Goal: Task Accomplishment & Management: Complete application form

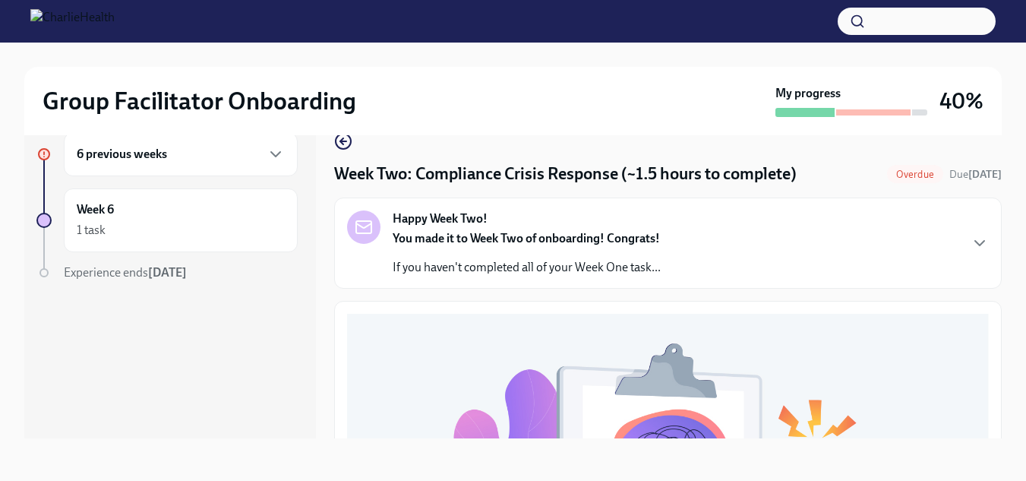
scroll to position [655, 0]
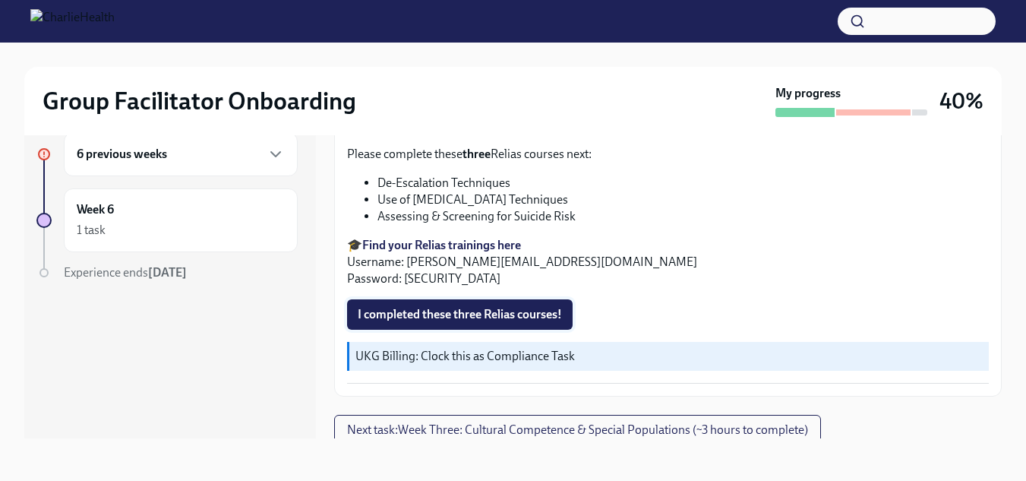
click at [550, 307] on span "I completed these three Relias courses!" at bounding box center [460, 314] width 204 height 15
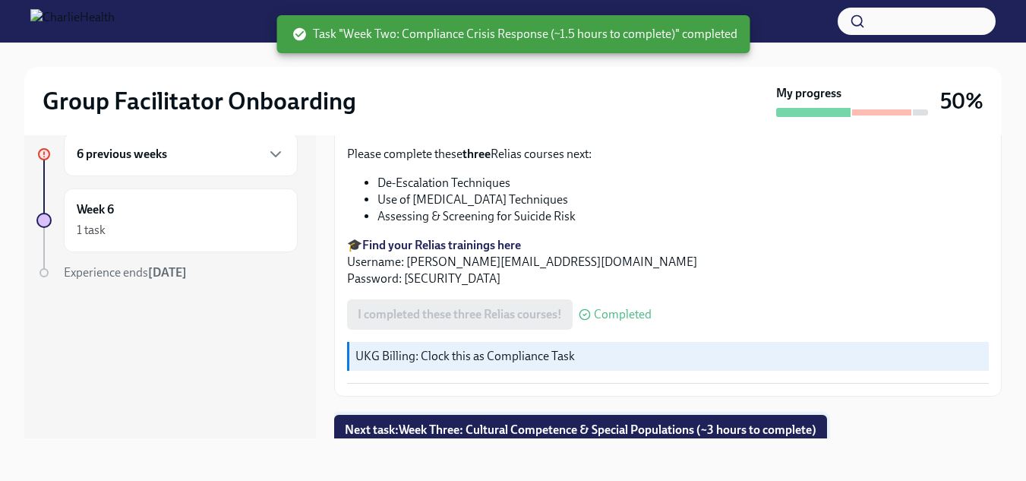
click at [788, 422] on span "Next task : Week Three: Cultural Competence & Special Populations (~3 hours to …" at bounding box center [580, 429] width 471 height 15
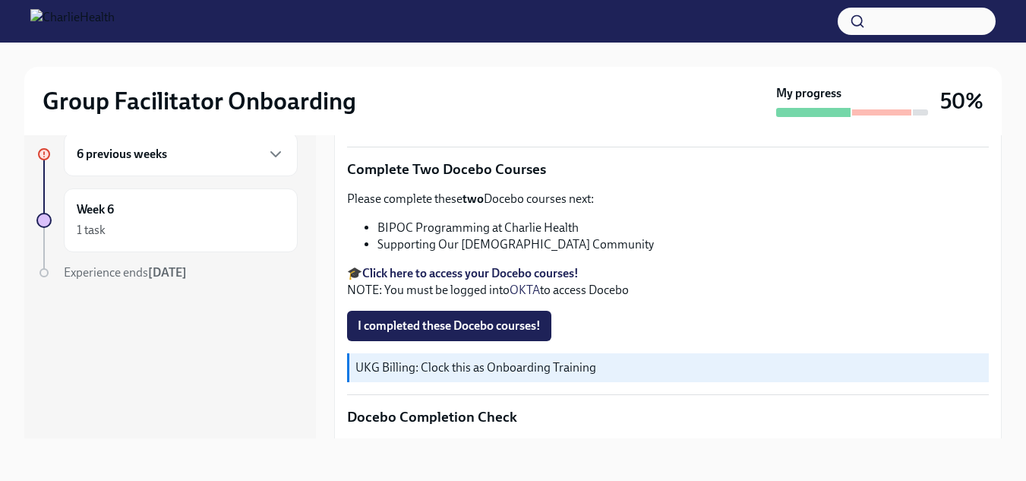
scroll to position [512, 0]
click at [526, 317] on span "I completed these Docebo courses!" at bounding box center [449, 324] width 183 height 15
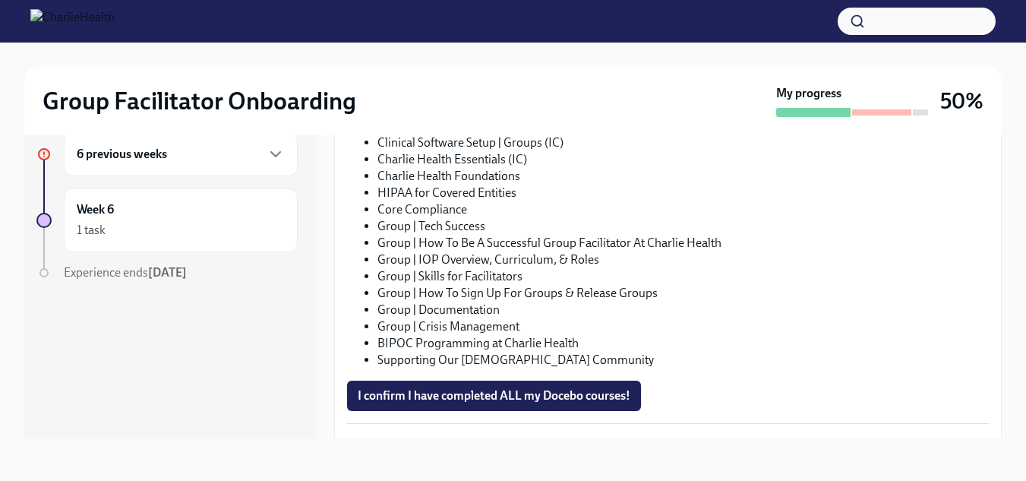
scroll to position [903, 0]
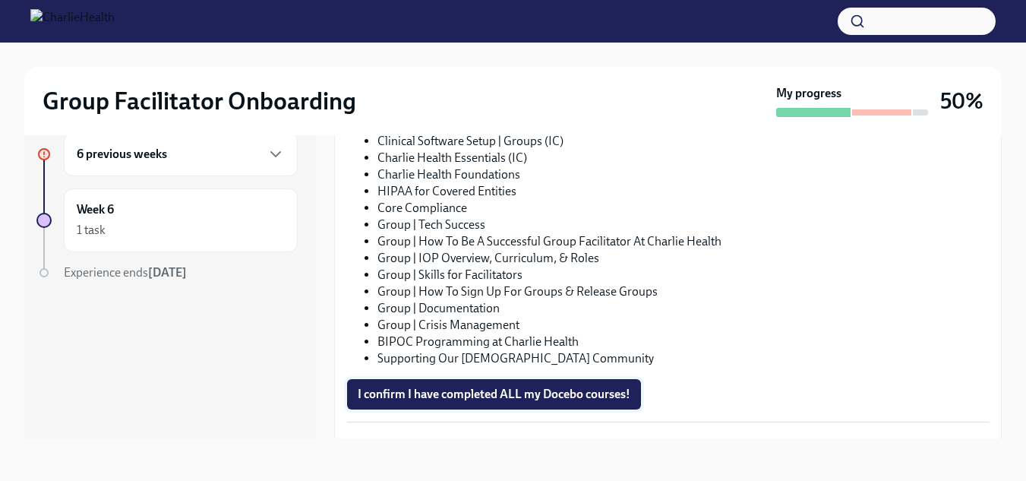
click at [611, 398] on button "I confirm I have completed ALL my Docebo courses!" at bounding box center [494, 394] width 294 height 30
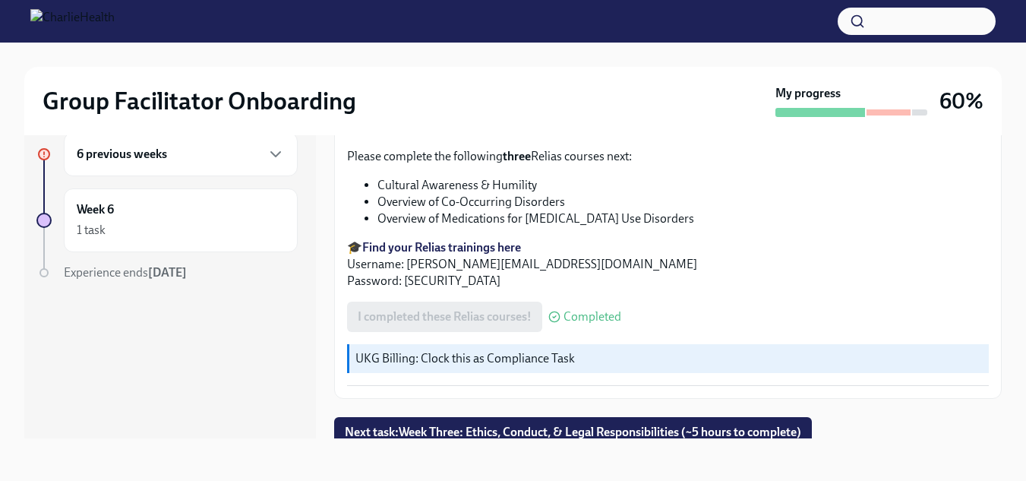
scroll to position [1225, 0]
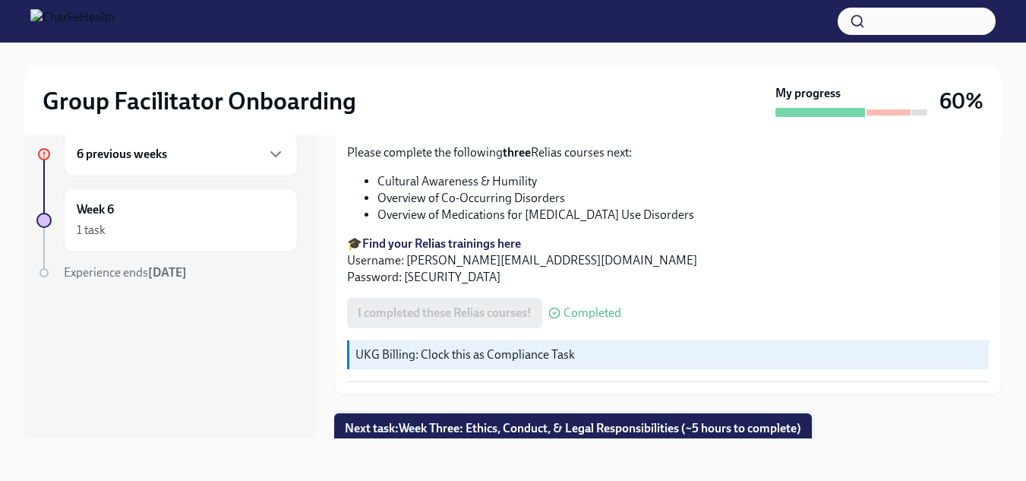
click at [725, 425] on span "Next task : Week Three: Ethics, Conduct, & Legal Responsibilities (~5 hours to …" at bounding box center [573, 428] width 456 height 15
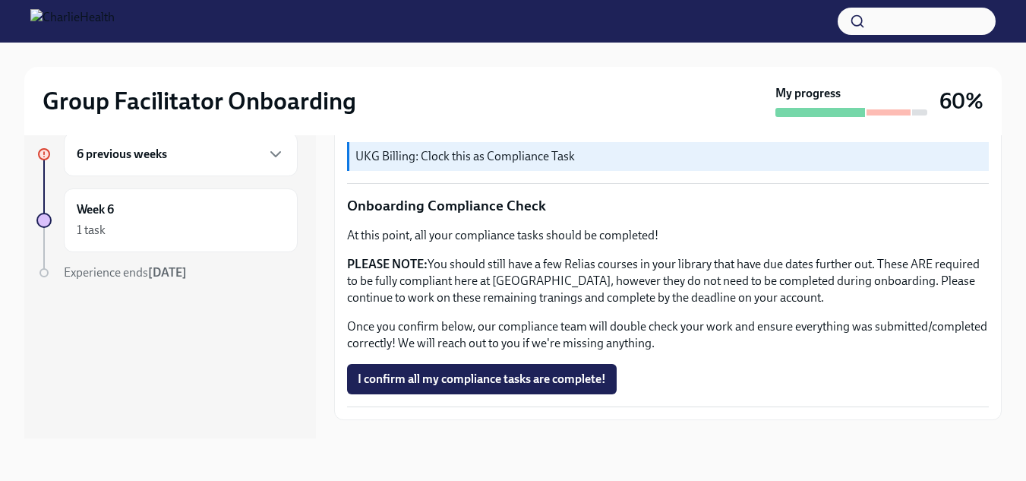
scroll to position [986, 0]
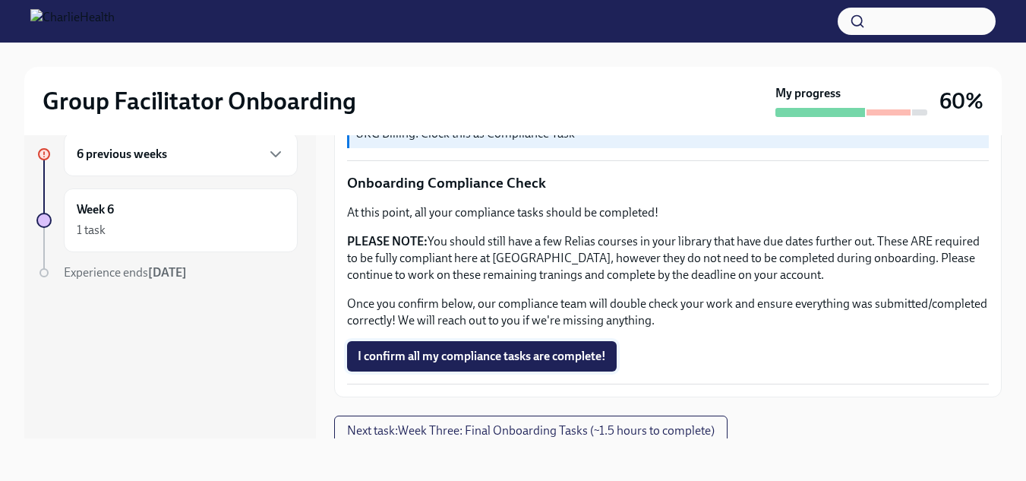
click at [531, 361] on button "I confirm all my compliance tasks are complete!" at bounding box center [481, 356] width 269 height 30
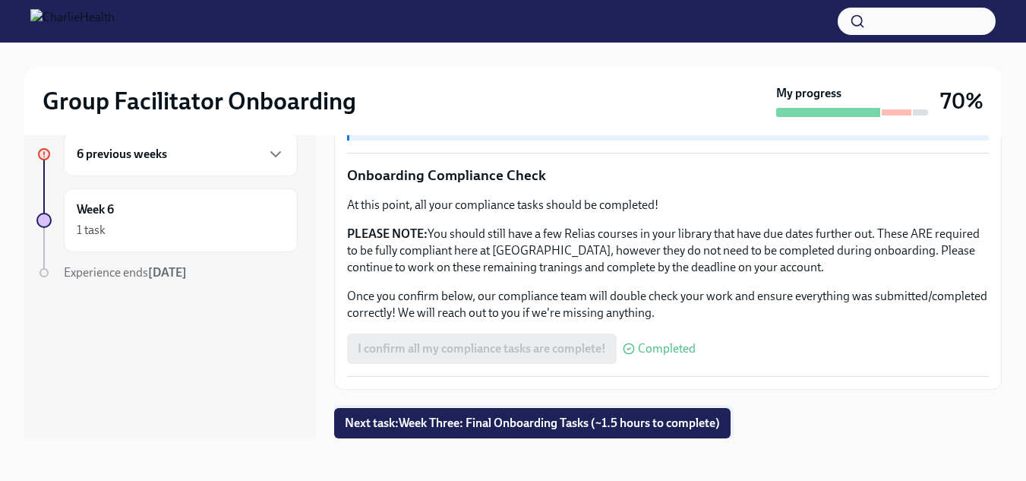
click at [654, 436] on button "Next task : Week Three: Final Onboarding Tasks (~1.5 hours to complete)" at bounding box center [532, 423] width 396 height 30
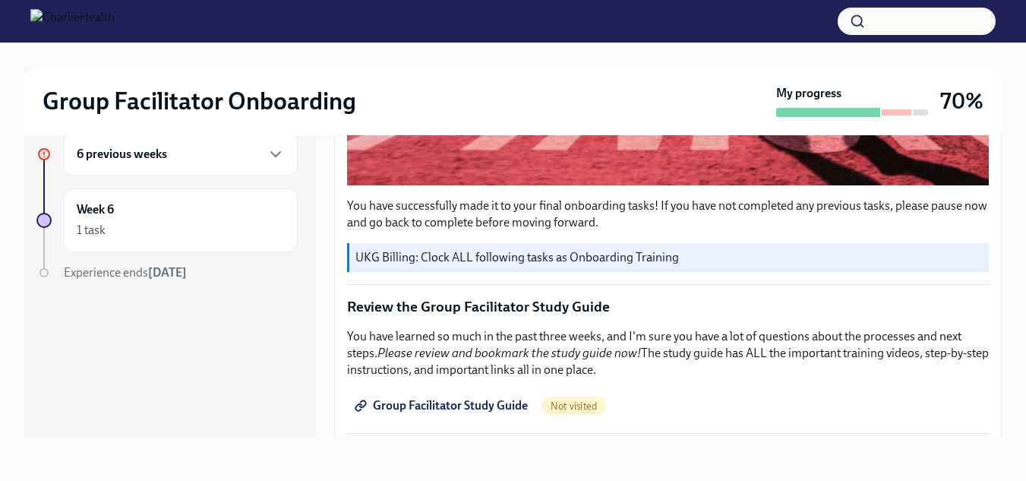
scroll to position [558, 0]
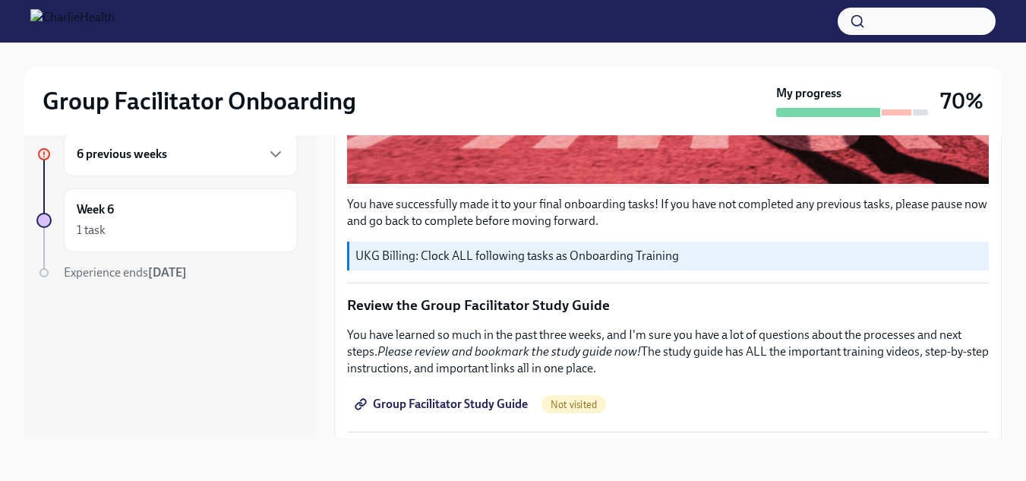
click at [467, 405] on link "Group Facilitator Study Guide" at bounding box center [442, 404] width 191 height 30
click at [219, 430] on div "6 previous weeks Week 6 1 task Experience ends [DATE]" at bounding box center [170, 273] width 292 height 330
click at [216, 473] on div "Group Facilitator Onboarding My progress 70% 6 previous weeks Week 6 1 task Exp…" at bounding box center [513, 247] width 1026 height 465
click at [777, 336] on p "You have learned so much in the past three weeks, and I'm sure you have a lot o…" at bounding box center [667, 351] width 641 height 50
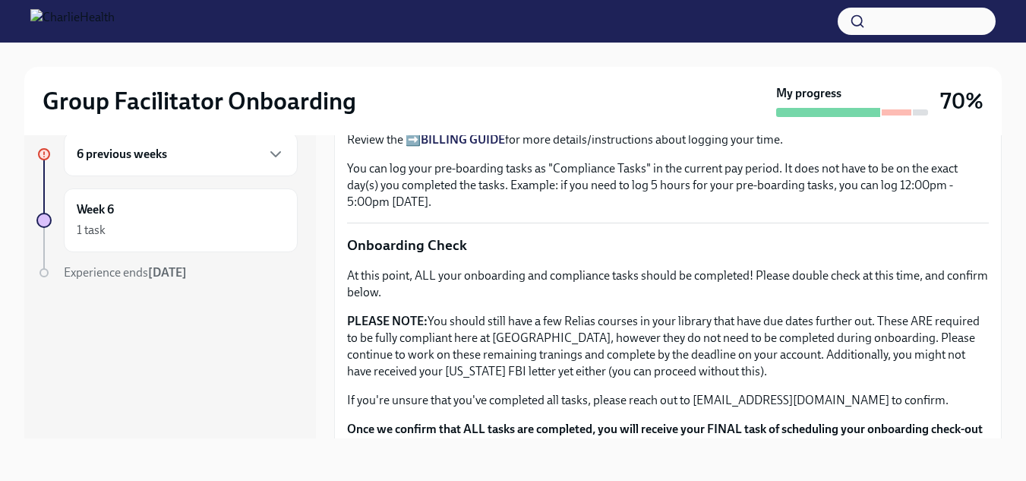
scroll to position [1140, 0]
